Goal: Information Seeking & Learning: Learn about a topic

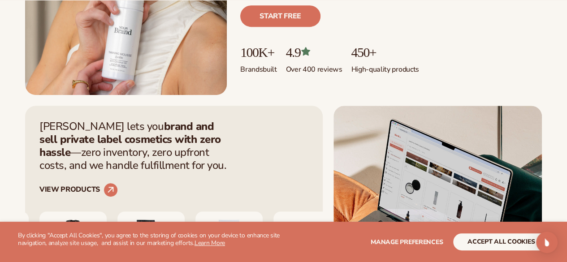
scroll to position [249, 0]
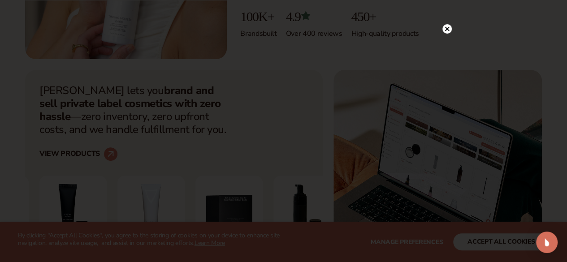
click at [446, 28] on circle at bounding box center [446, 28] width 9 height 9
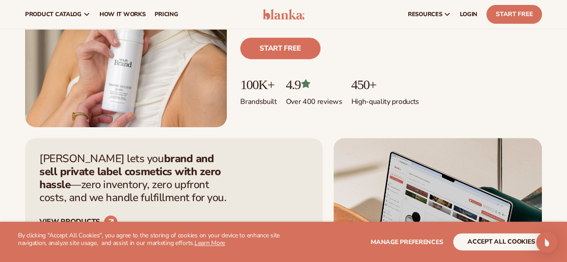
scroll to position [0, 0]
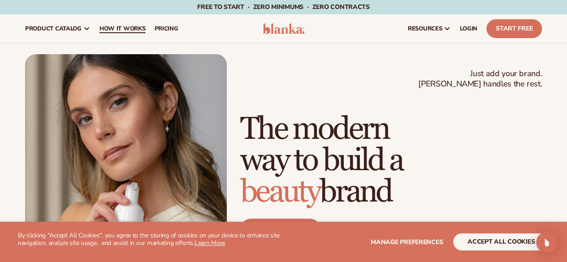
click at [135, 31] on span "How It Works" at bounding box center [122, 28] width 46 height 7
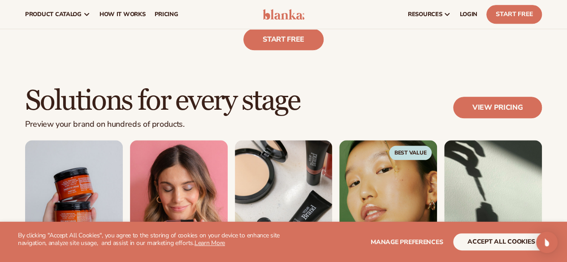
scroll to position [426, 0]
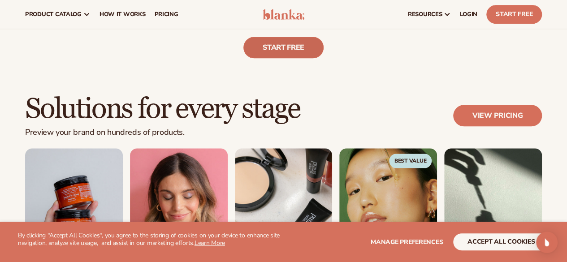
click at [287, 50] on link "Start free" at bounding box center [283, 47] width 80 height 21
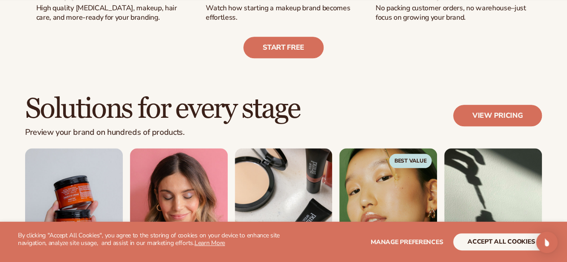
scroll to position [462, 0]
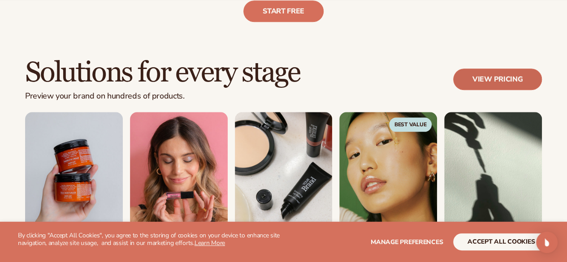
click at [520, 72] on link "View pricing" at bounding box center [497, 79] width 89 height 21
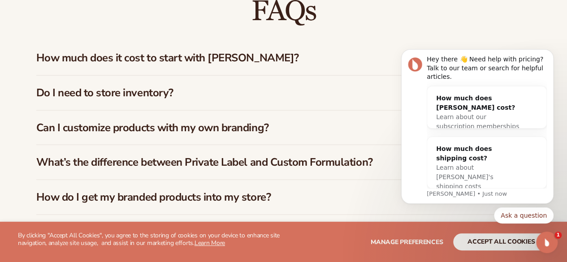
scroll to position [1271, 0]
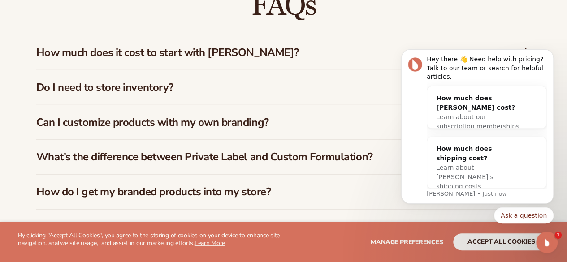
click at [266, 90] on h3 "Do I need to store inventory?" at bounding box center [264, 87] width 457 height 13
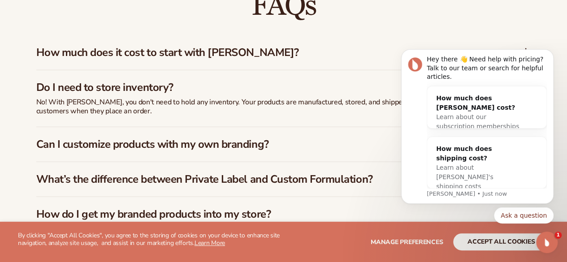
click at [266, 90] on h3 "Do I need to store inventory?" at bounding box center [264, 87] width 457 height 13
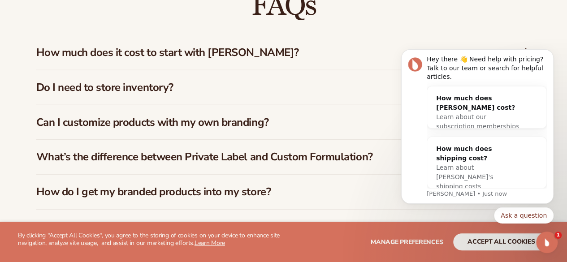
click at [314, 48] on h3 "How much does it cost to start with [PERSON_NAME]?" at bounding box center [264, 52] width 457 height 13
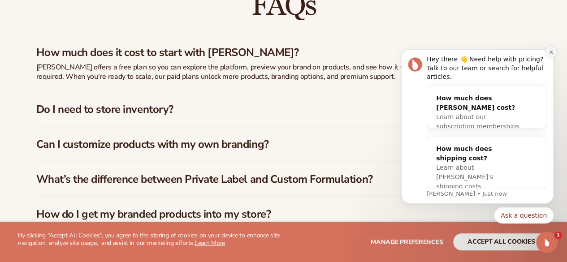
click at [550, 55] on icon "Dismiss notification" at bounding box center [550, 52] width 5 height 5
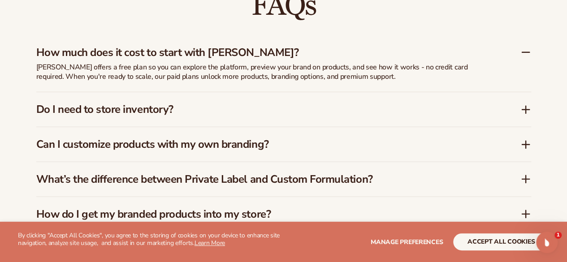
click at [426, 52] on h3 "How much does it cost to start with [PERSON_NAME]?" at bounding box center [264, 52] width 457 height 13
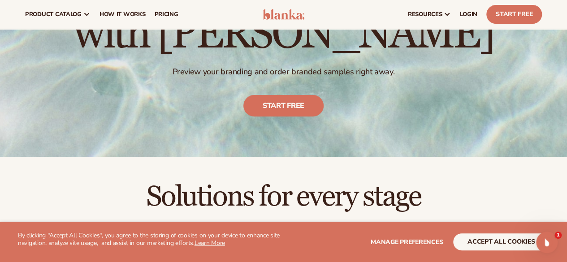
scroll to position [4, 0]
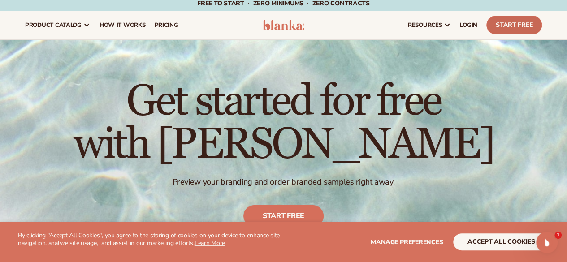
click at [512, 24] on link "Start Free" at bounding box center [514, 25] width 56 height 19
